Goal: Task Accomplishment & Management: Use online tool/utility

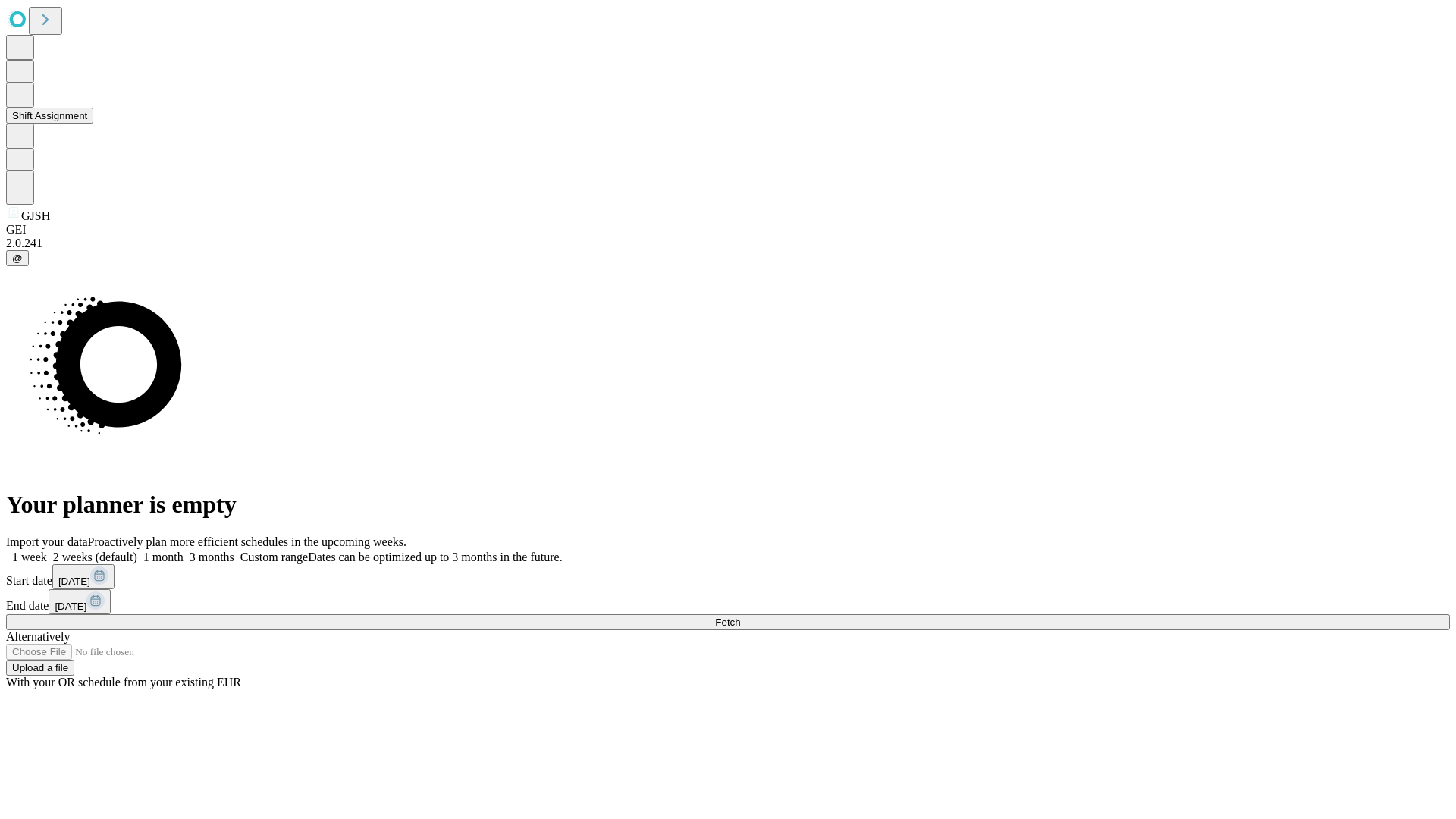
click at [94, 124] on button "Shift Assignment" at bounding box center [50, 116] width 87 height 16
